Goal: Find specific page/section: Find specific page/section

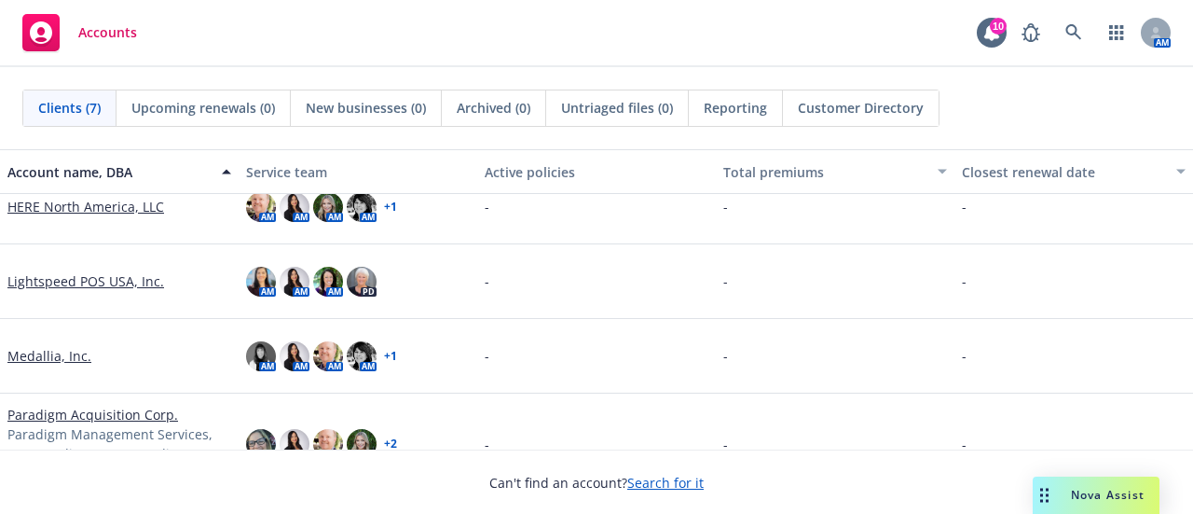
scroll to position [267, 0]
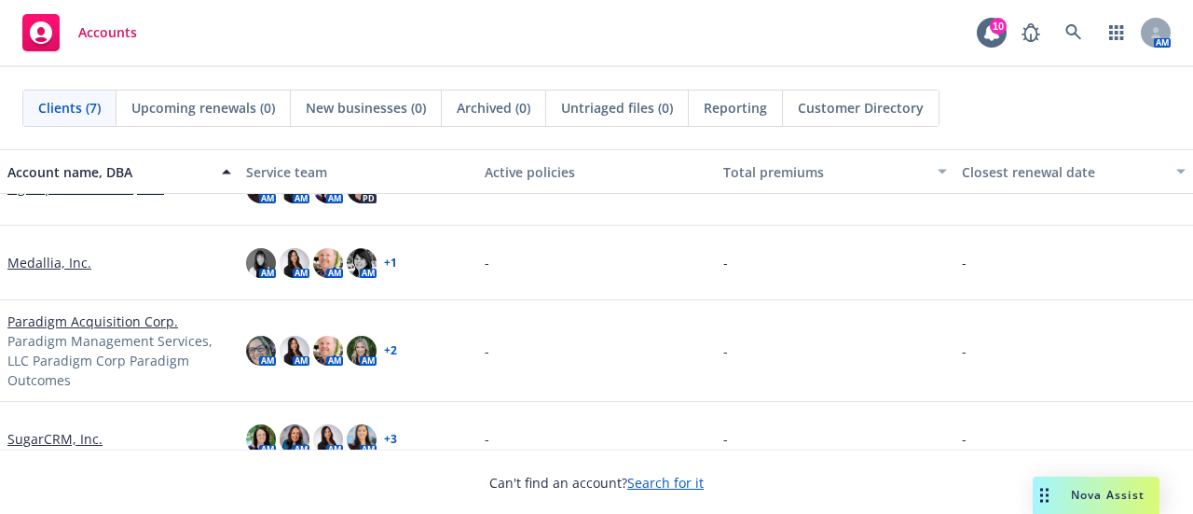
click at [52, 321] on link "Paradigm Acquisition Corp." at bounding box center [92, 321] width 171 height 20
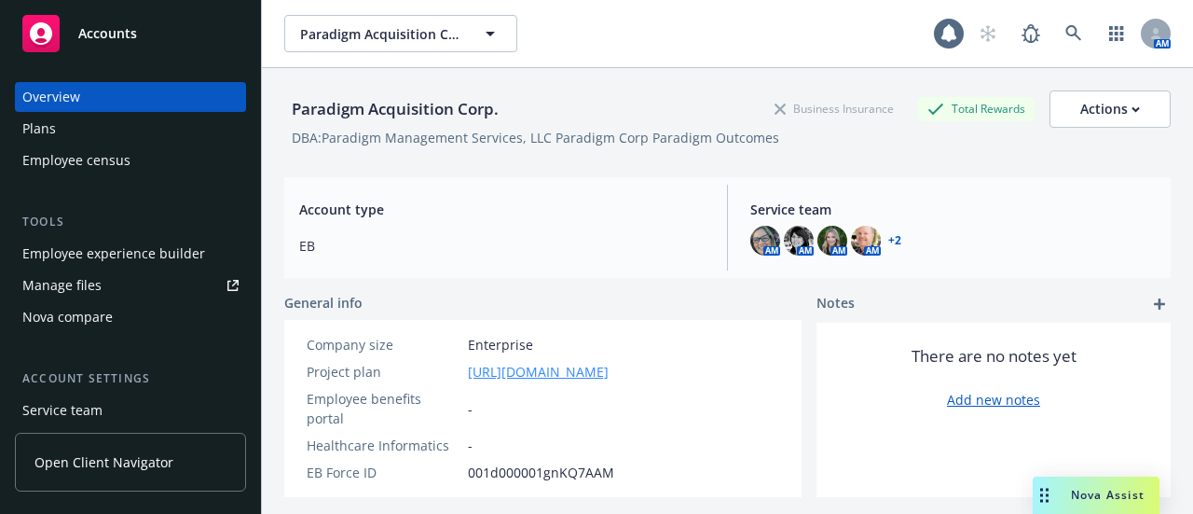
scroll to position [67, 0]
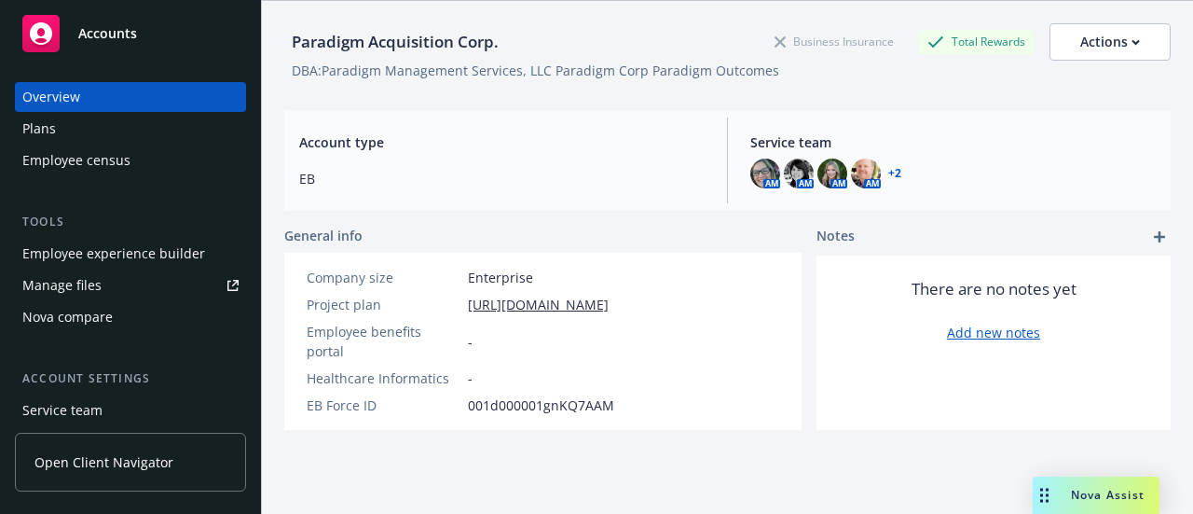
click at [104, 471] on span "Open Client Navigator" at bounding box center [103, 462] width 139 height 20
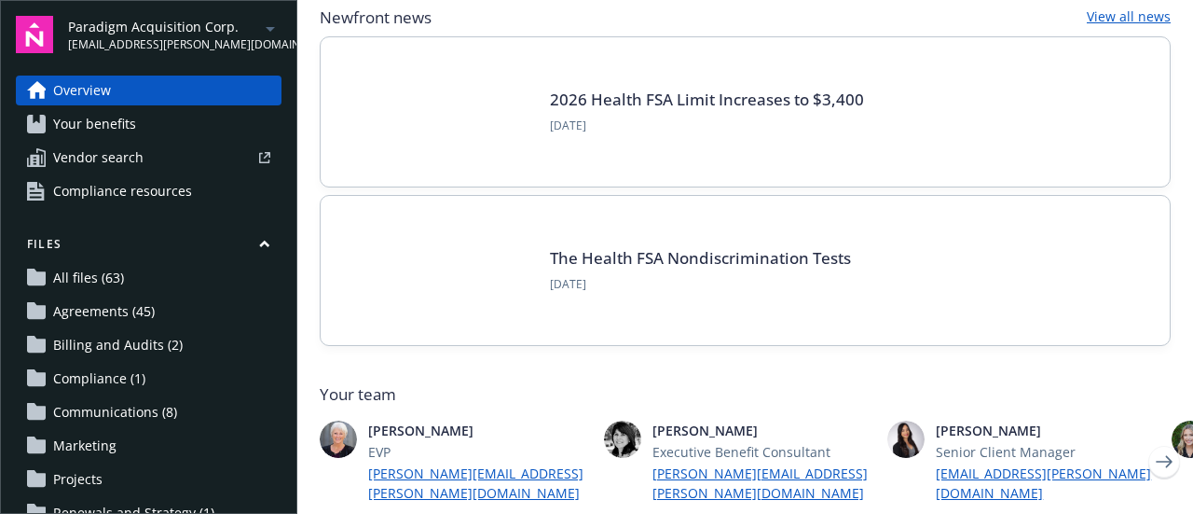
scroll to position [373, 0]
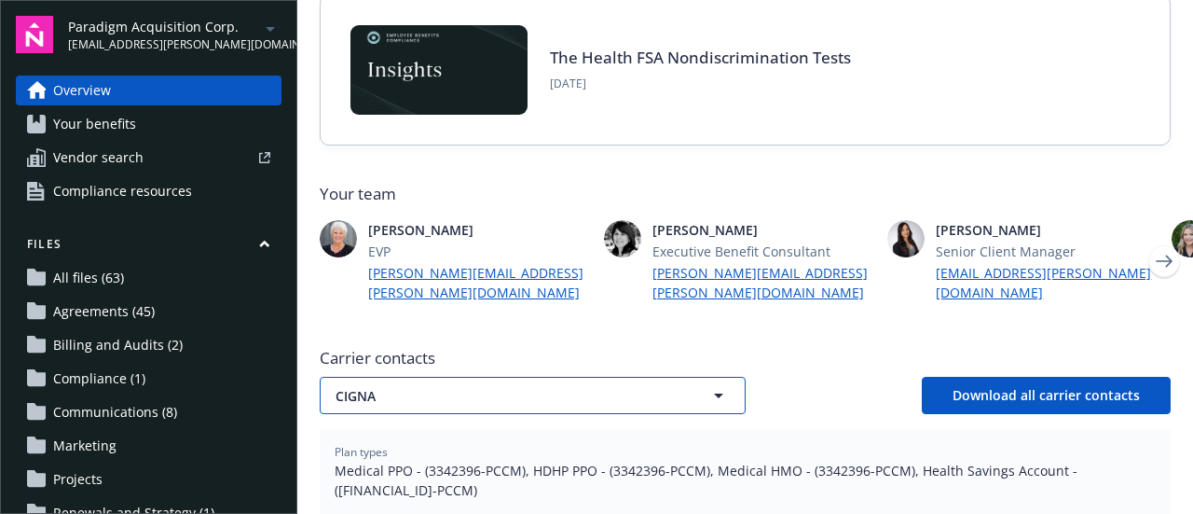
click at [547, 386] on span "CIGNA" at bounding box center [503, 396] width 335 height 20
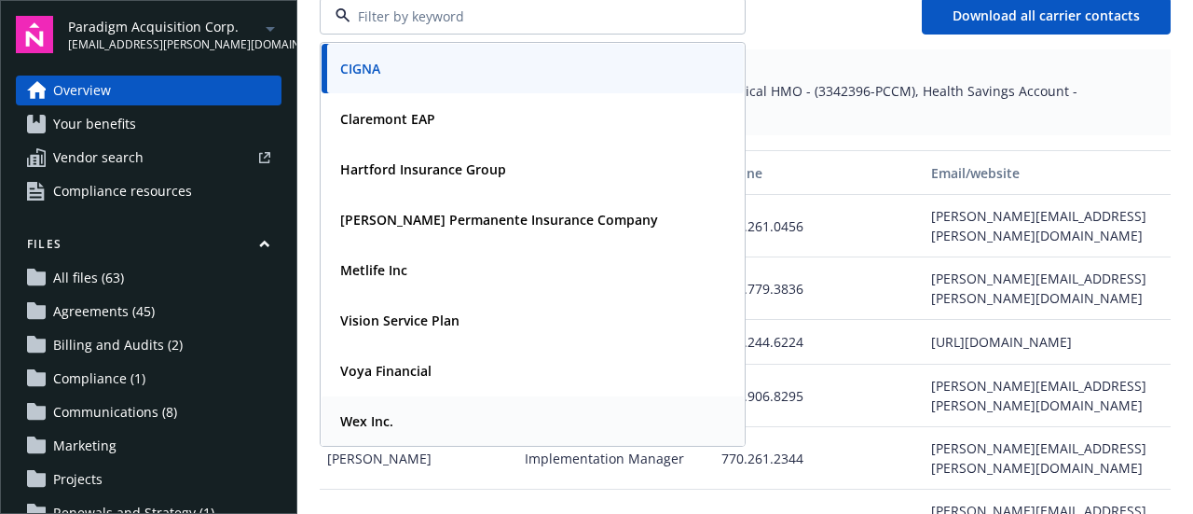
scroll to position [746, 0]
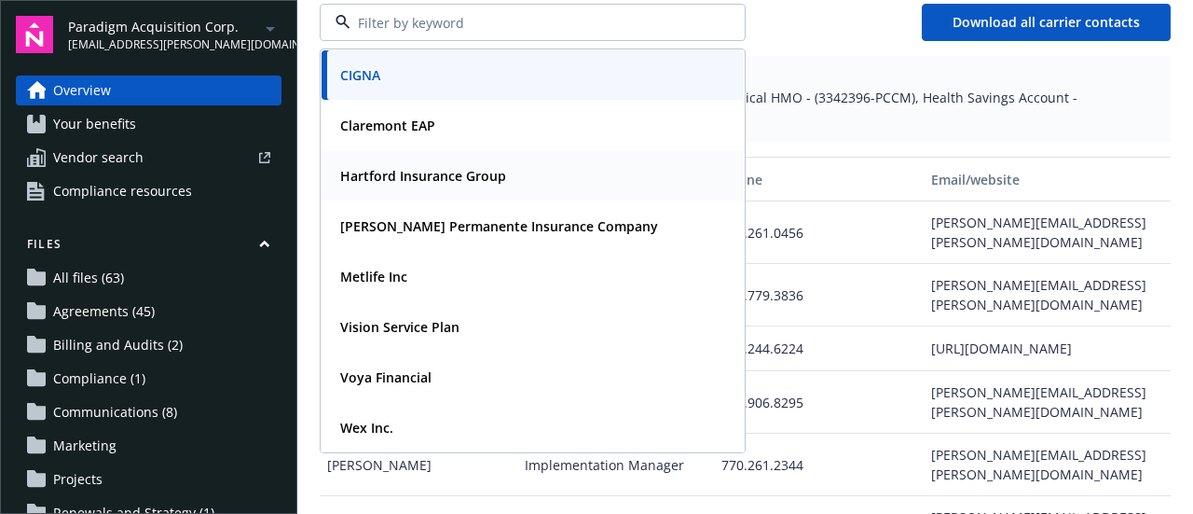
click at [471, 166] on span "Hartford Insurance Group" at bounding box center [423, 176] width 166 height 20
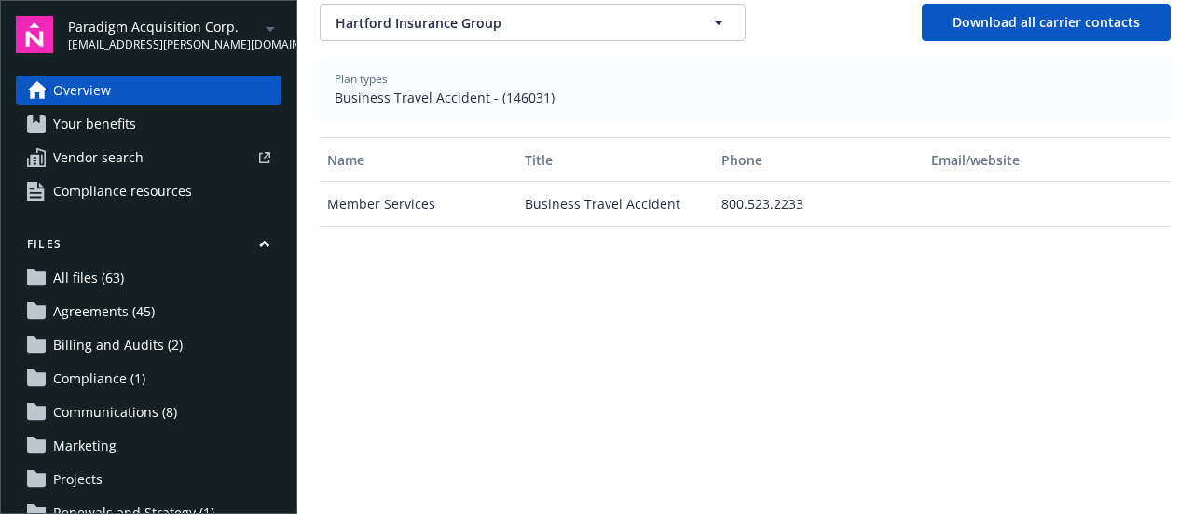
click at [369, 337] on div "Name Title Phone Email/website Member Services Business Travel Accident 800.523…" at bounding box center [745, 368] width 851 height 462
click at [619, 301] on div "Name Title Phone Email/website Member Services Business Travel Accident 800.523…" at bounding box center [745, 368] width 851 height 462
click at [473, 281] on div "Name Title Phone Email/website Member Services Business Travel Accident 800.523…" at bounding box center [745, 368] width 851 height 462
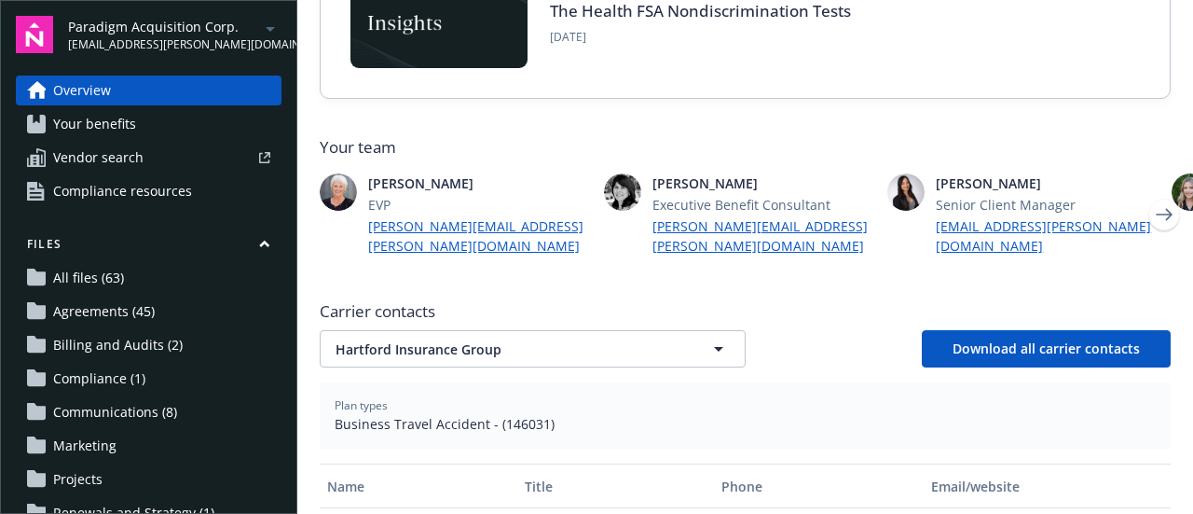
scroll to position [373, 0]
